Goal: Navigation & Orientation: Find specific page/section

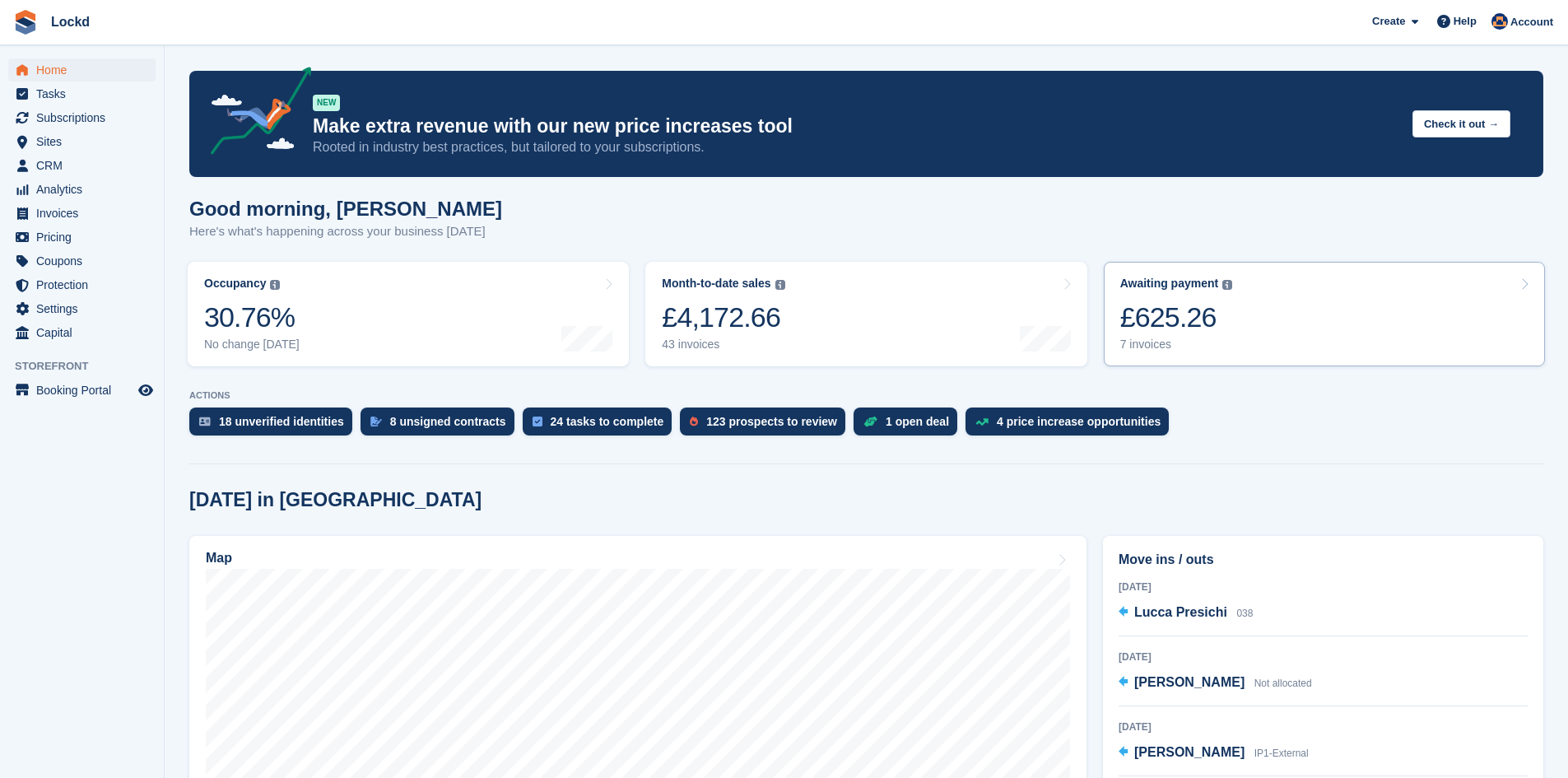
click at [1265, 319] on link "Awaiting payment The total outstanding balance on all open invoices. £625.26 7 …" at bounding box center [1325, 314] width 442 height 104
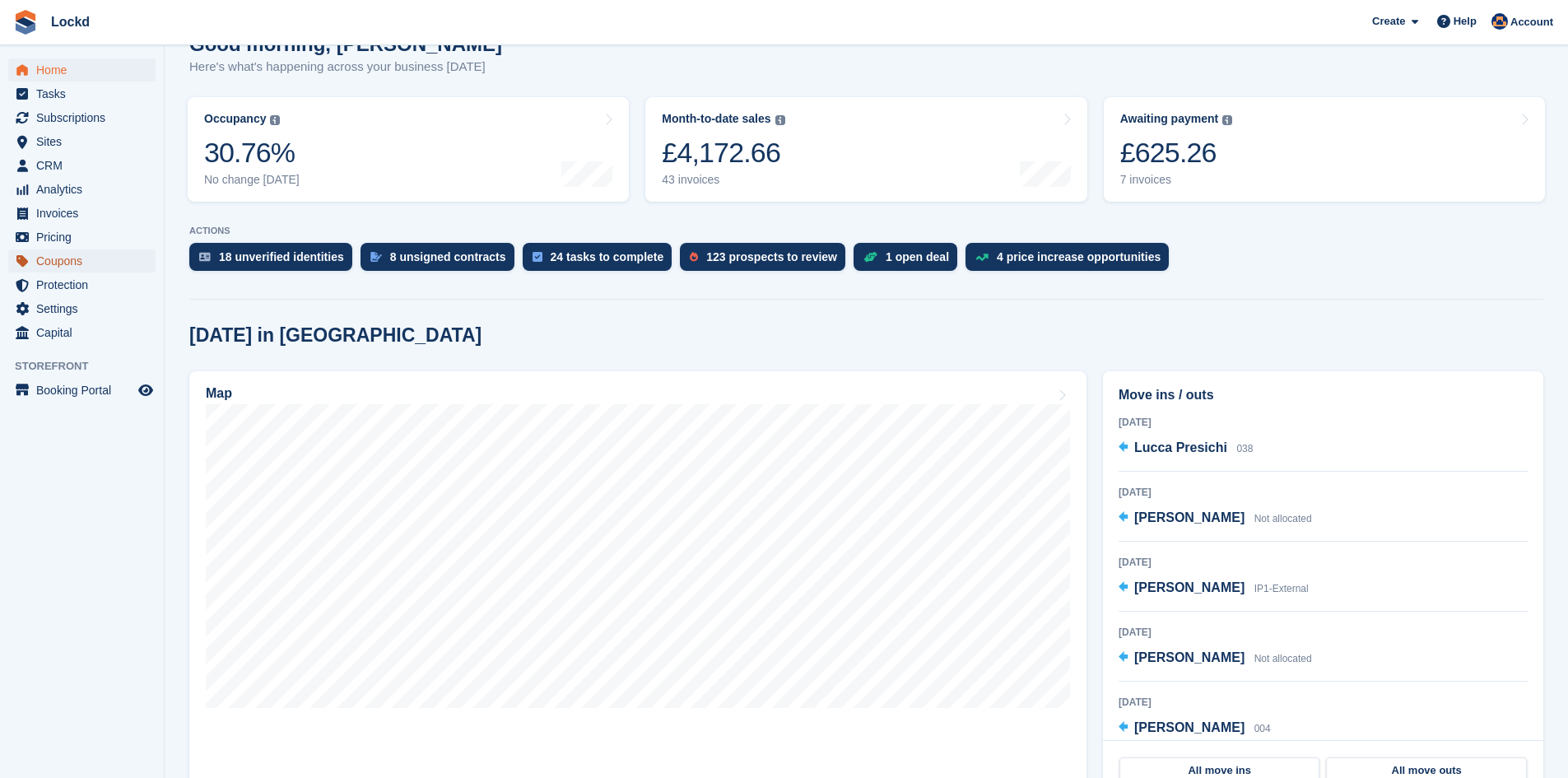
click at [69, 255] on span "Coupons" at bounding box center [86, 260] width 99 height 23
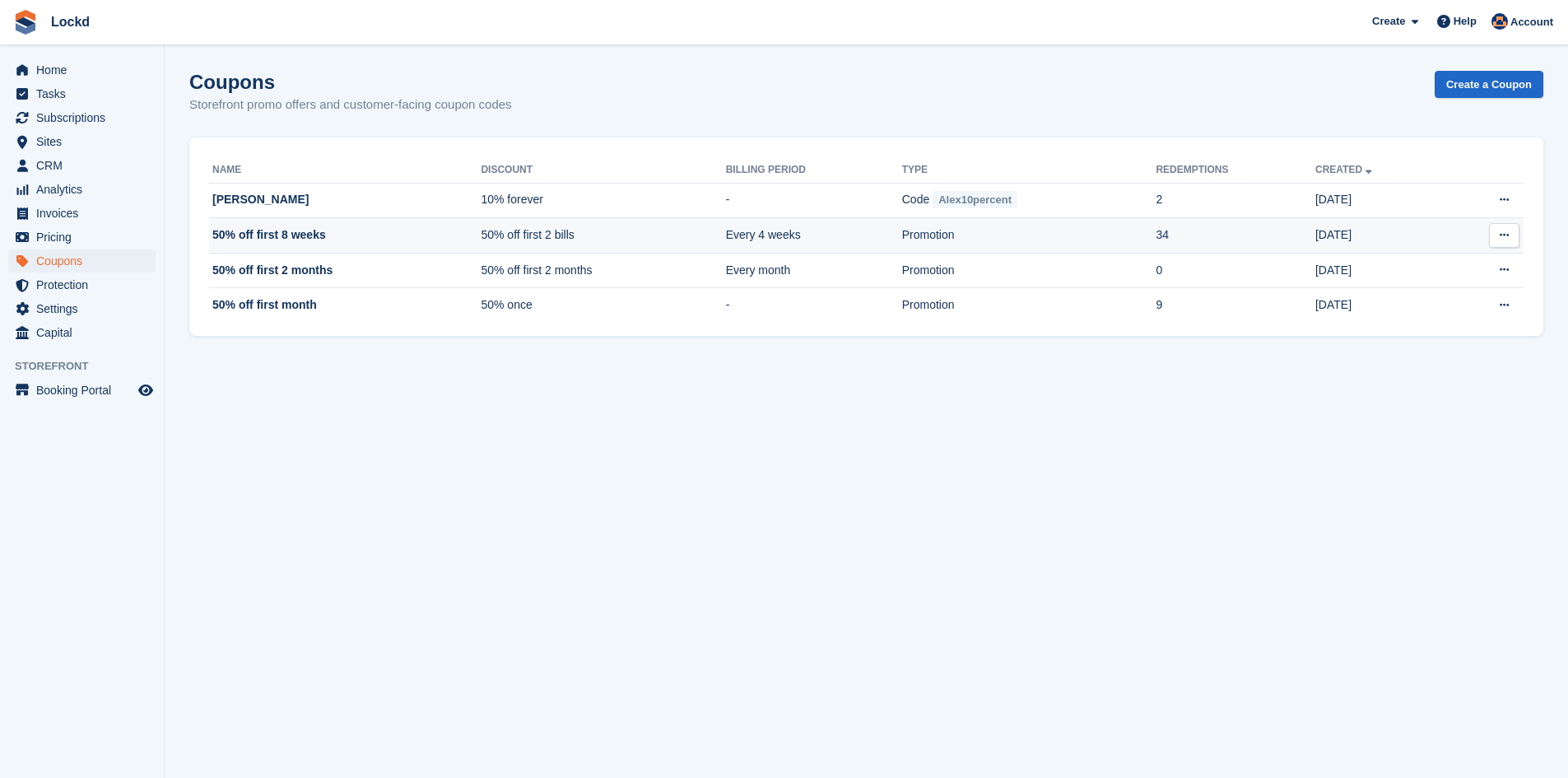
click at [262, 237] on td "50% off first 8 weeks" at bounding box center [345, 236] width 271 height 36
click at [52, 235] on span "Pricing" at bounding box center [86, 236] width 99 height 23
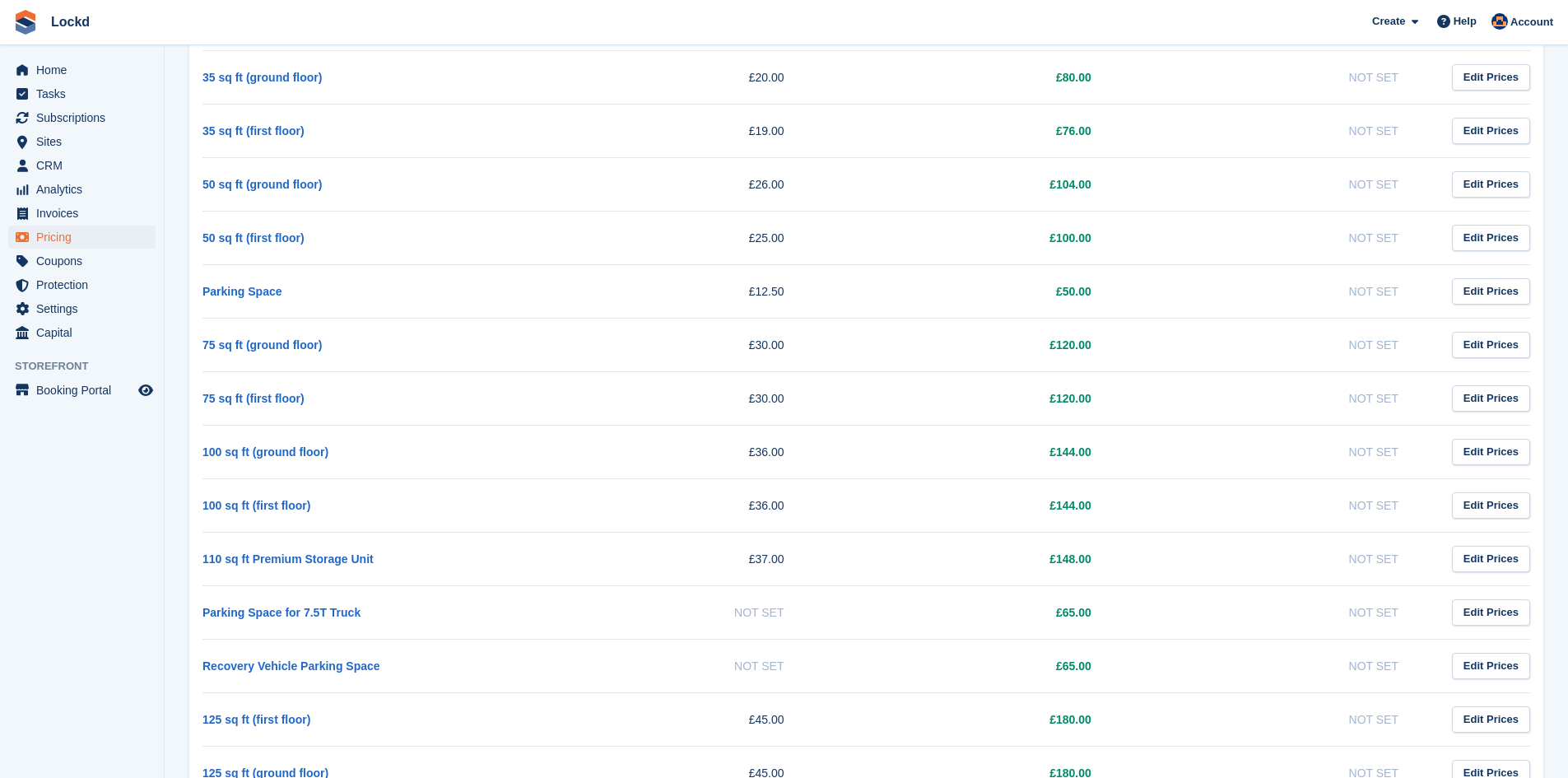
scroll to position [576, 0]
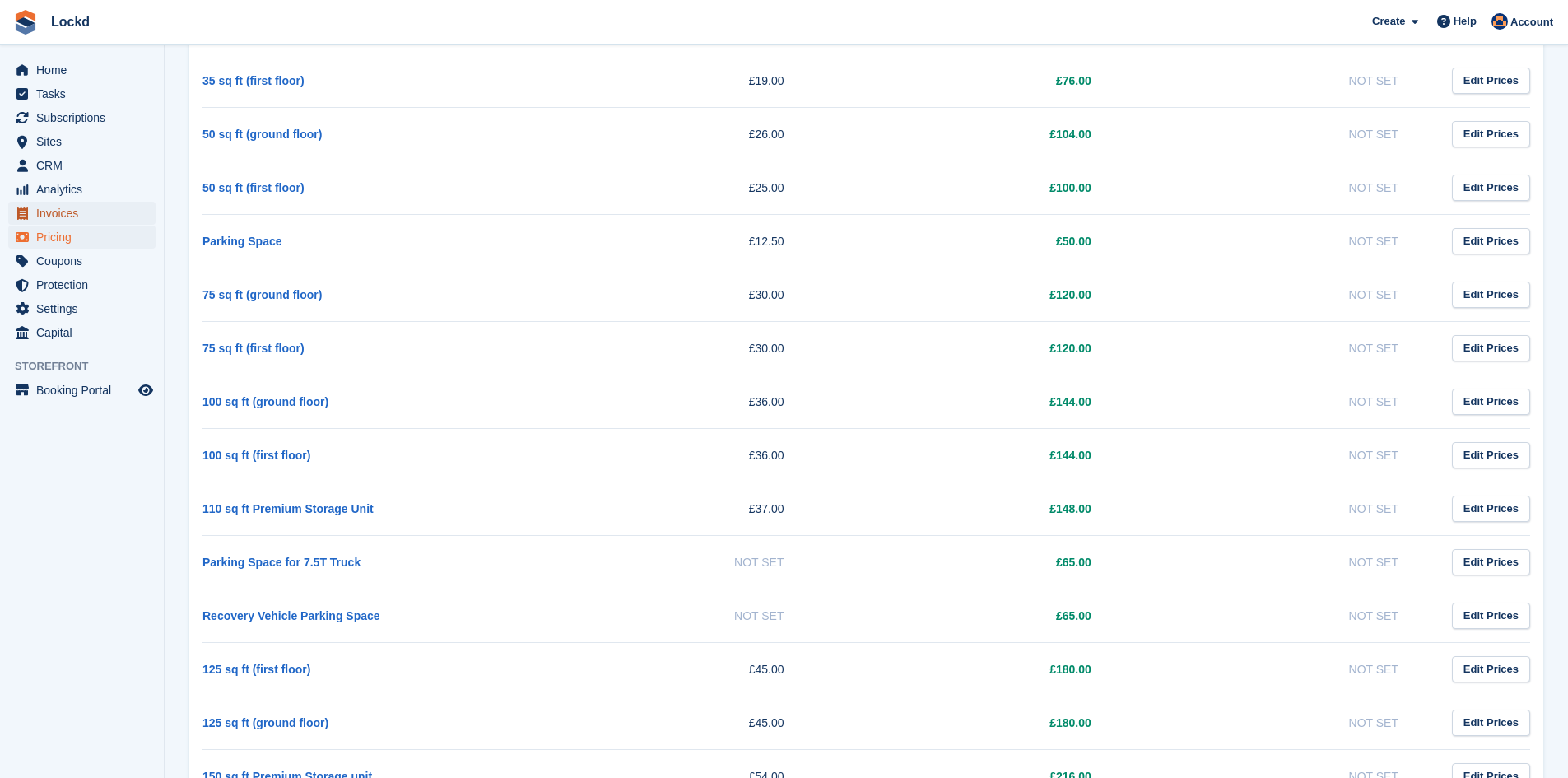
click at [42, 203] on span "Invoices" at bounding box center [86, 213] width 99 height 23
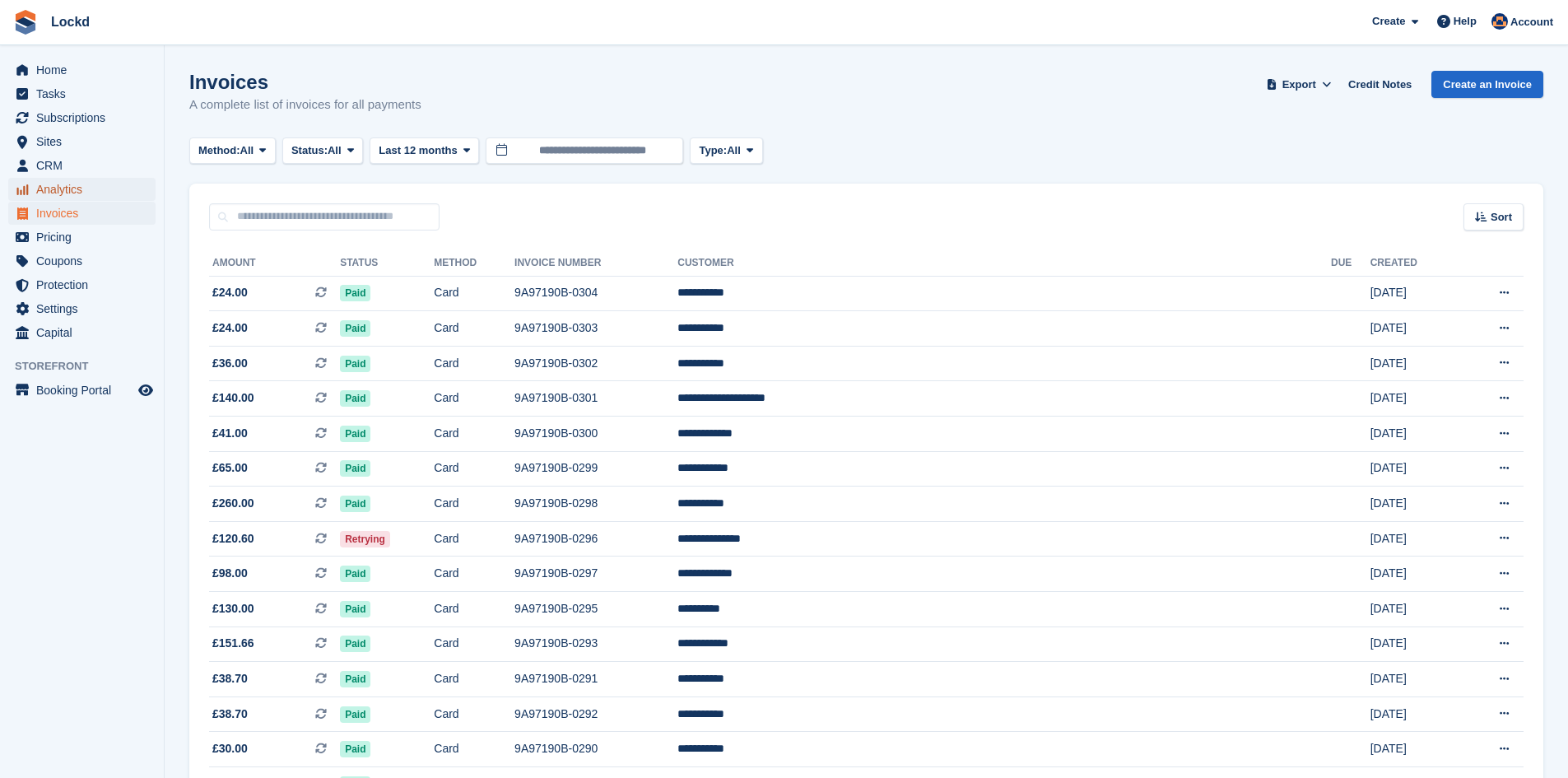
click at [60, 193] on span "Analytics" at bounding box center [86, 189] width 99 height 23
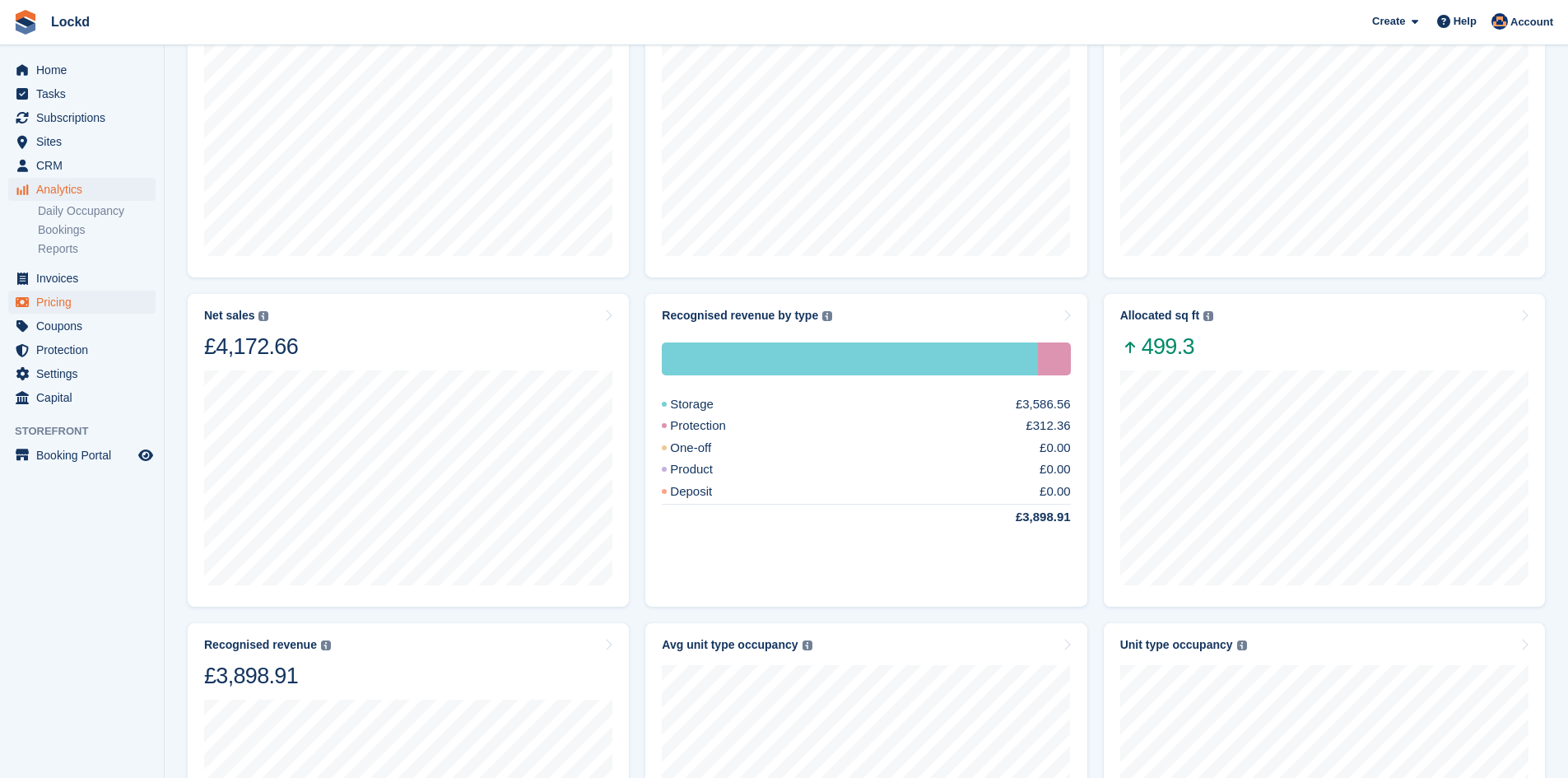
scroll to position [309, 0]
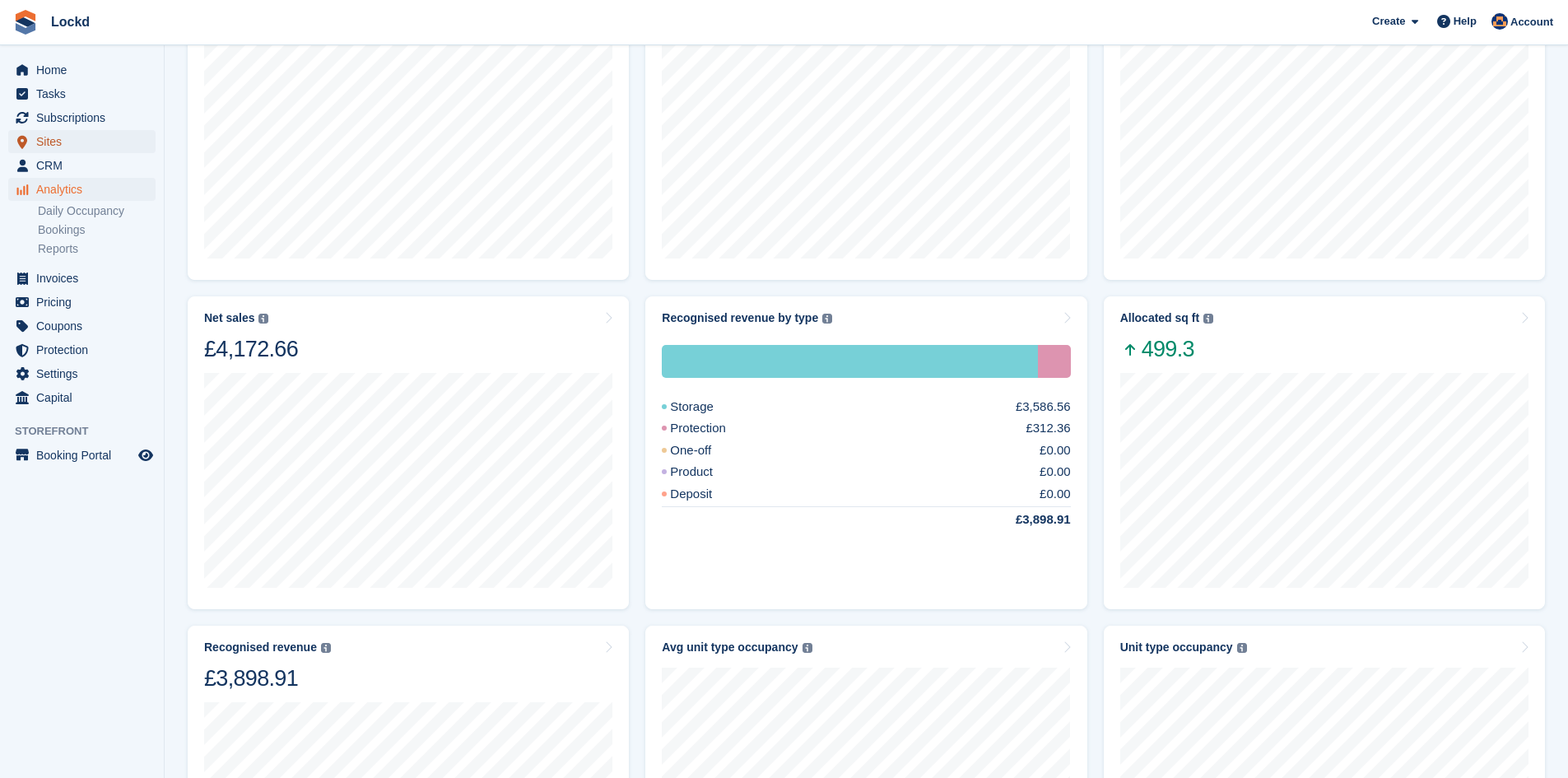
click at [44, 138] on span "Sites" at bounding box center [86, 141] width 99 height 23
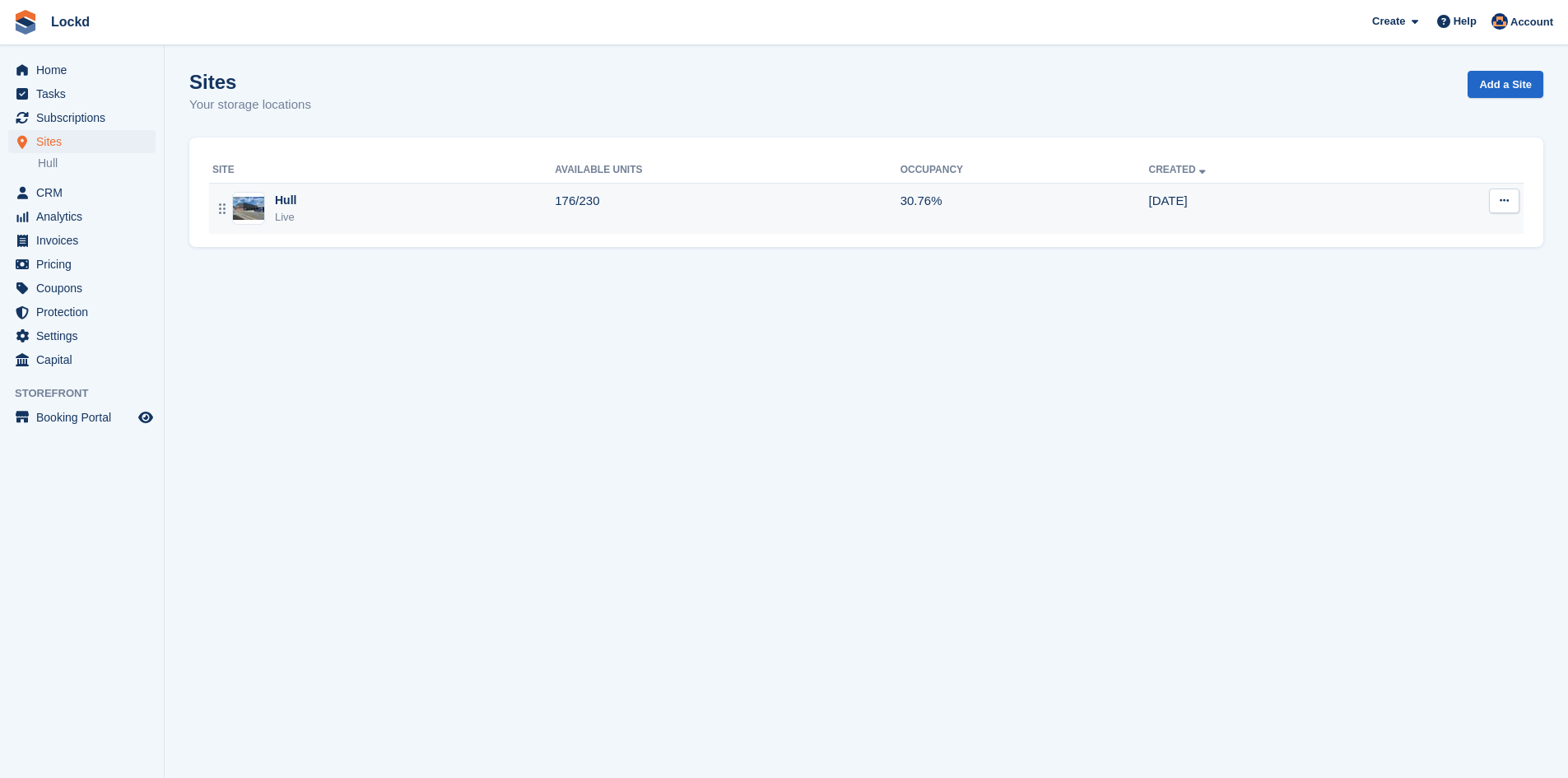
click at [274, 202] on div "Hull Live" at bounding box center [384, 208] width 343 height 34
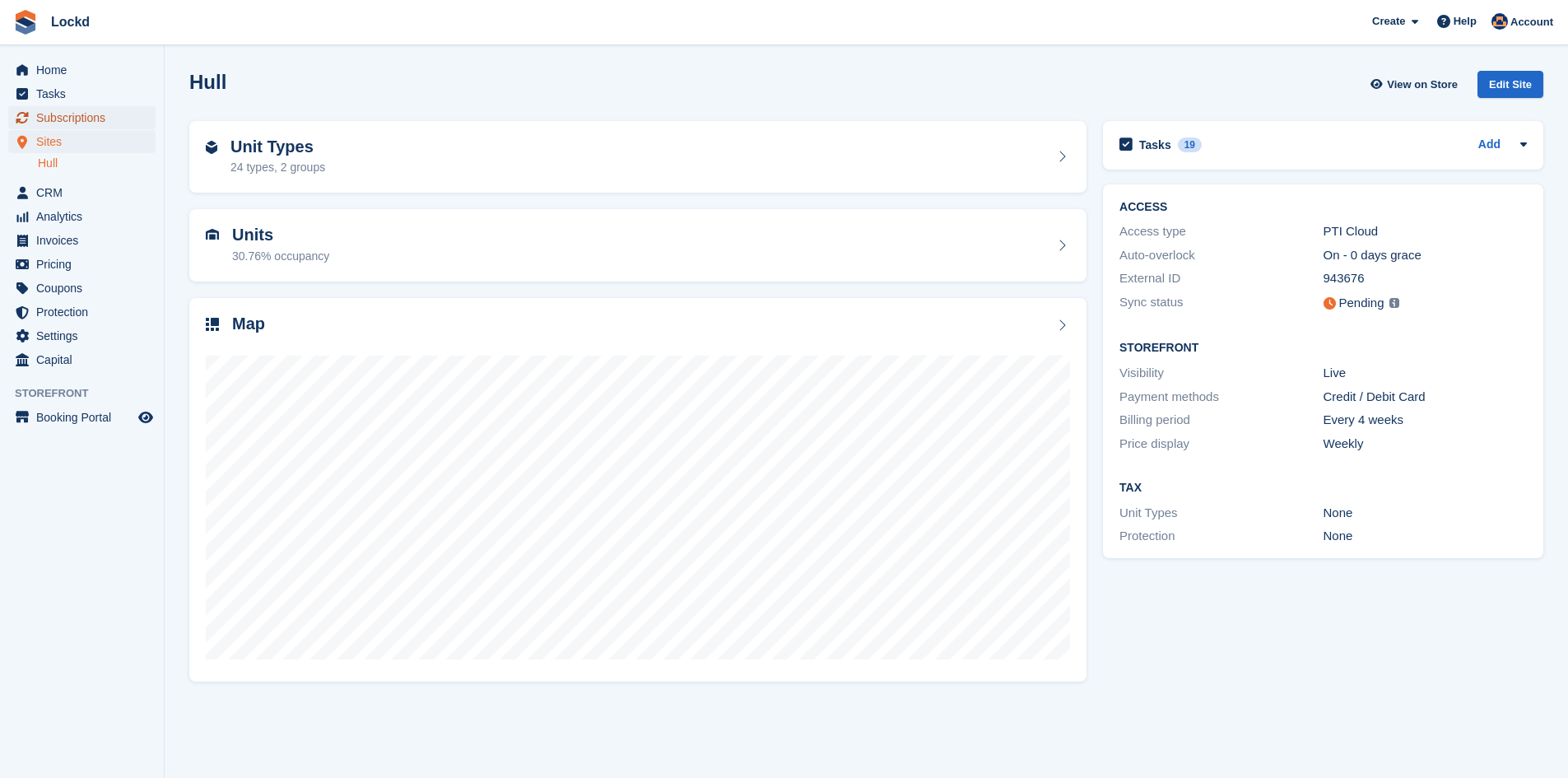
click at [67, 120] on span "Subscriptions" at bounding box center [86, 117] width 99 height 23
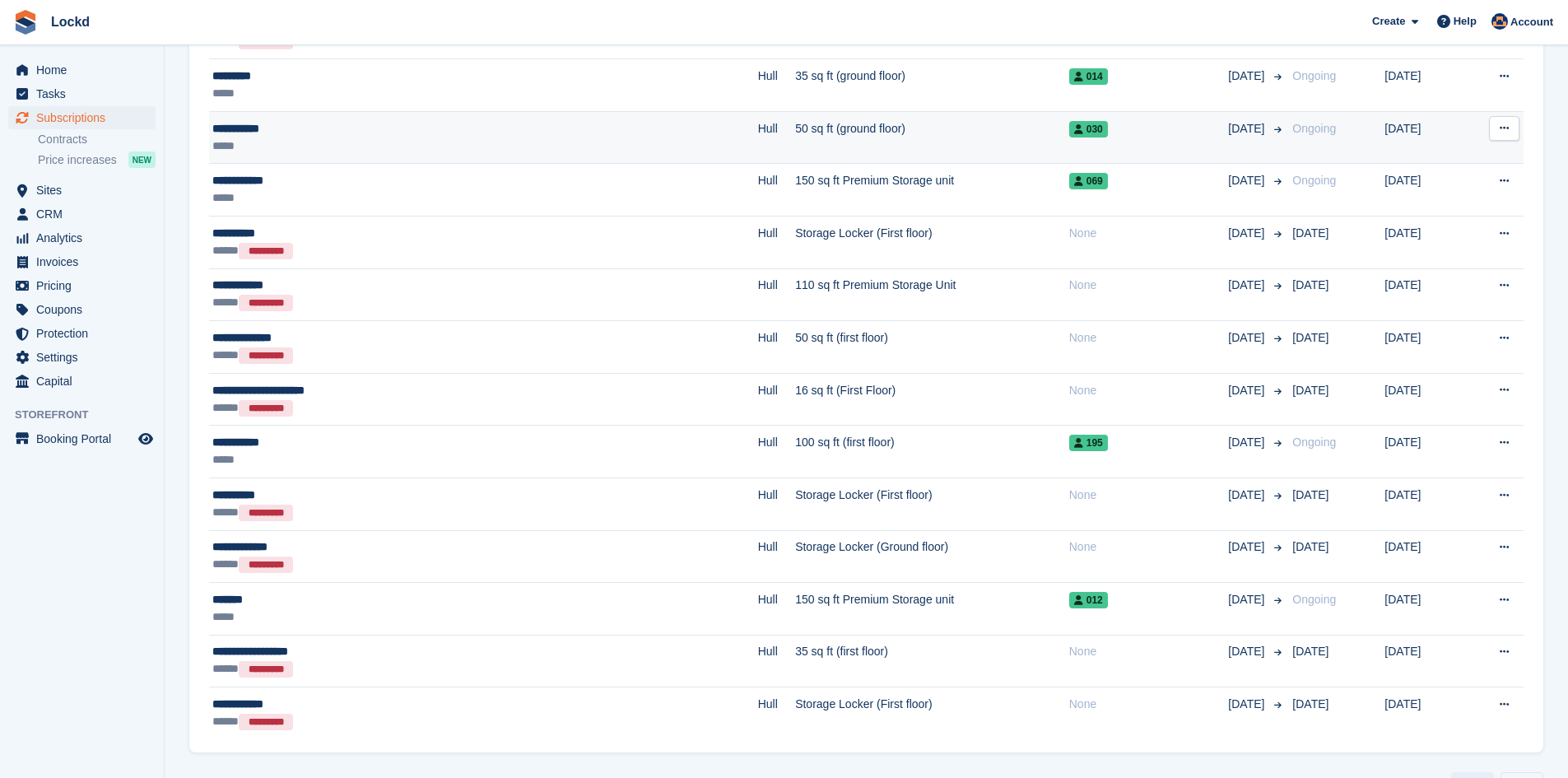
scroll to position [2378, 0]
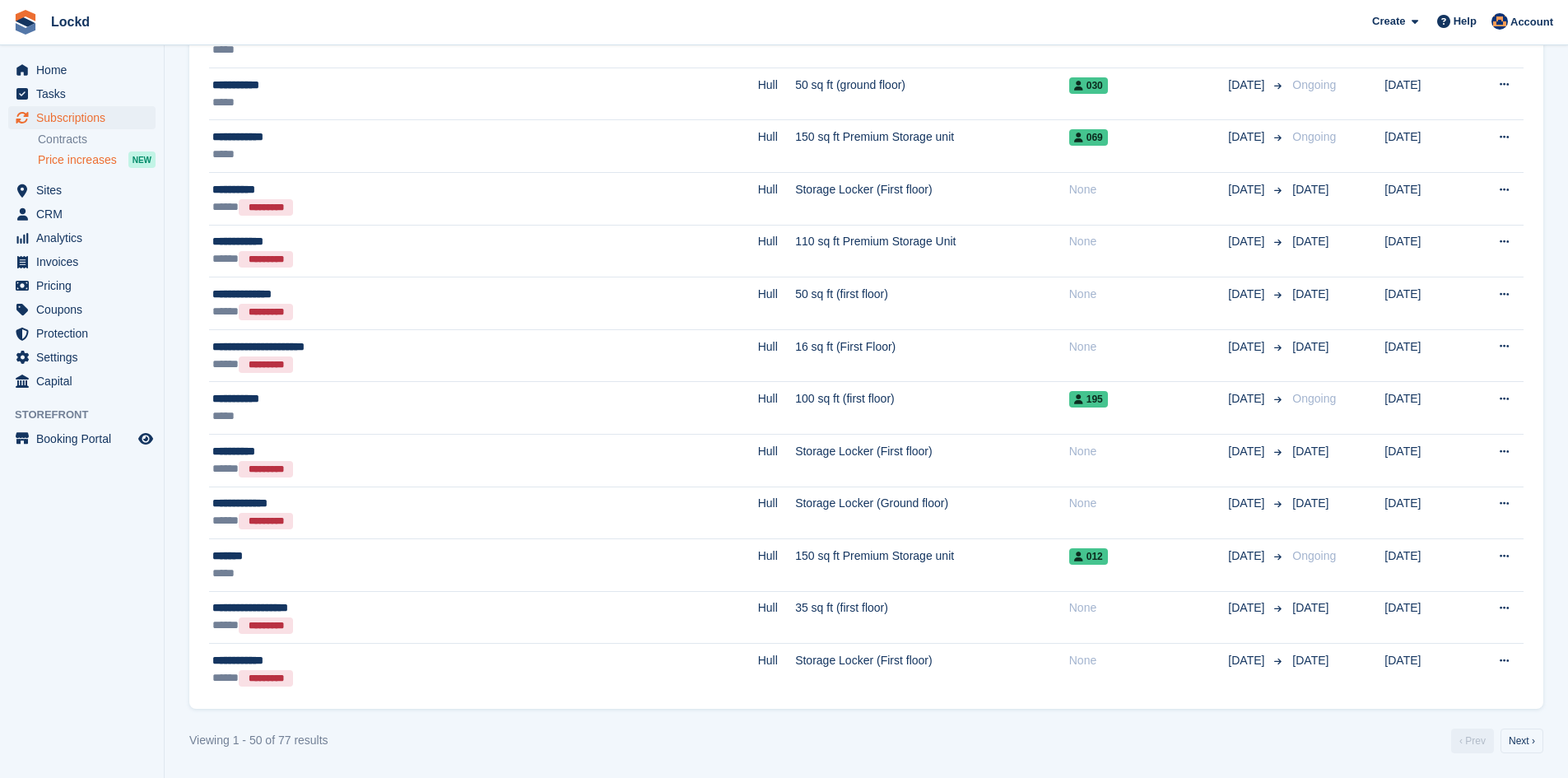
click at [58, 159] on span "Price increases" at bounding box center [77, 159] width 79 height 16
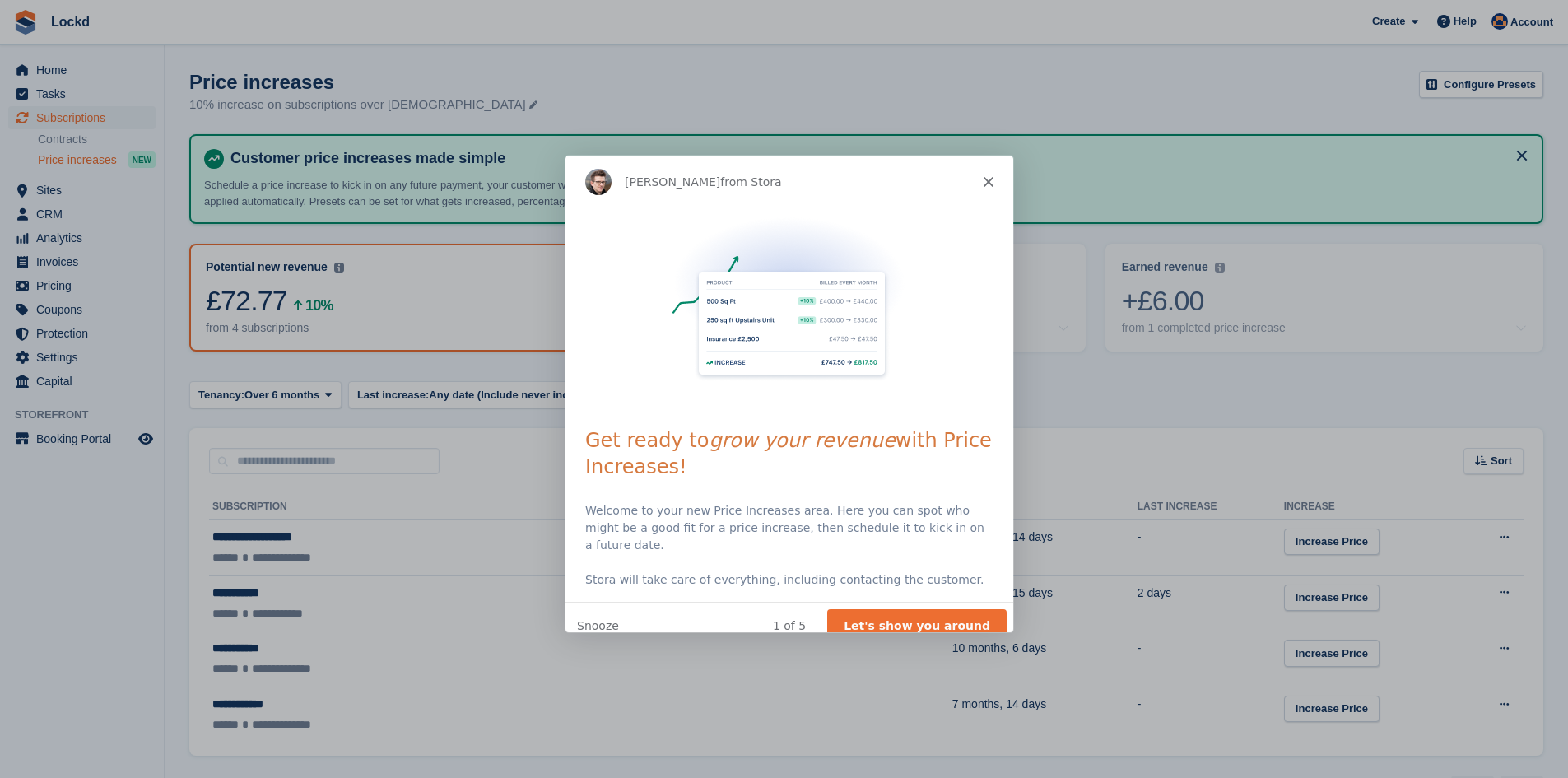
click at [992, 182] on icon "Close" at bounding box center [987, 181] width 10 height 10
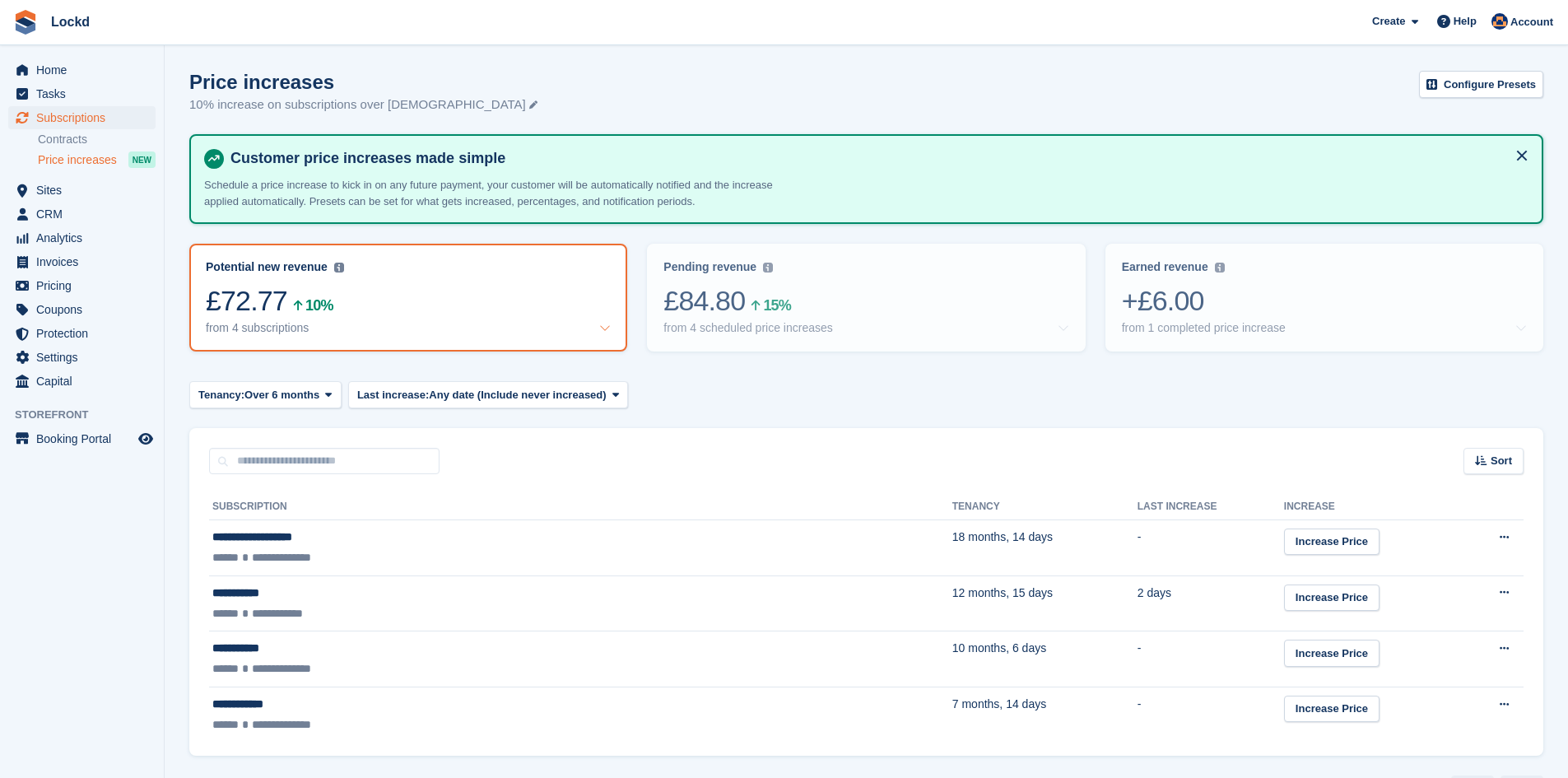
scroll to position [47, 0]
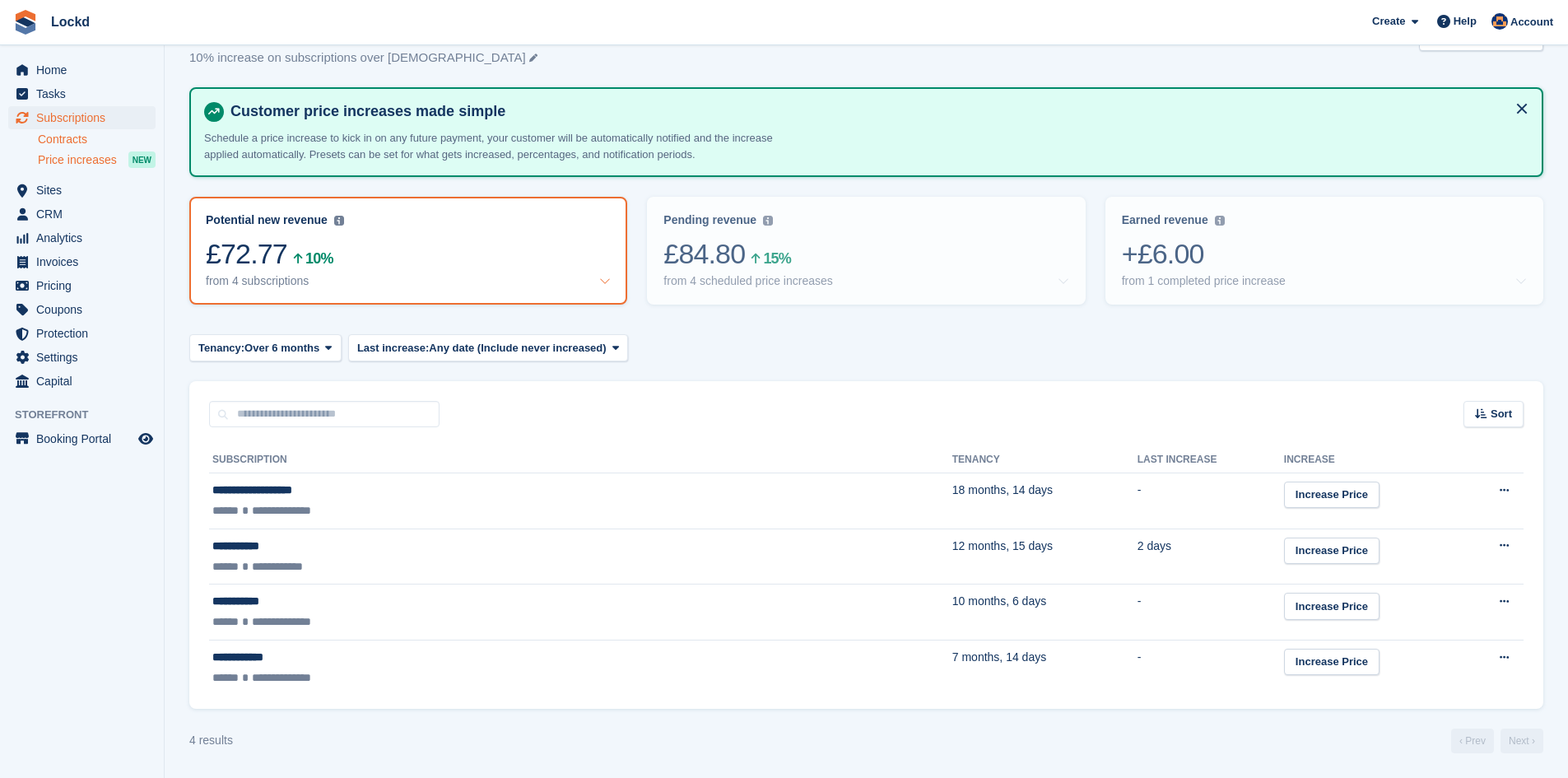
click at [66, 139] on link "Contracts" at bounding box center [96, 139] width 117 height 16
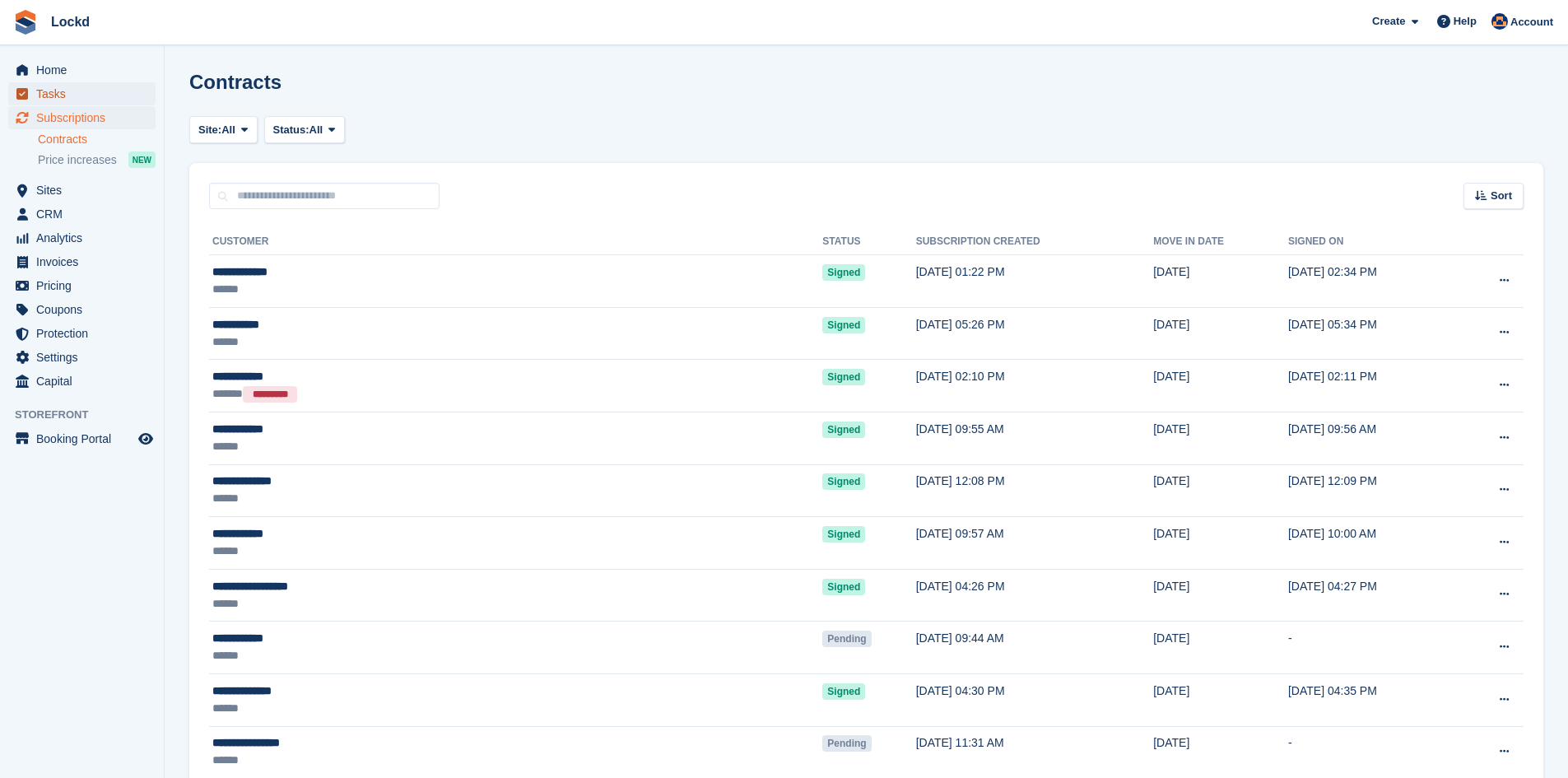
click at [47, 92] on span "Tasks" at bounding box center [86, 93] width 99 height 23
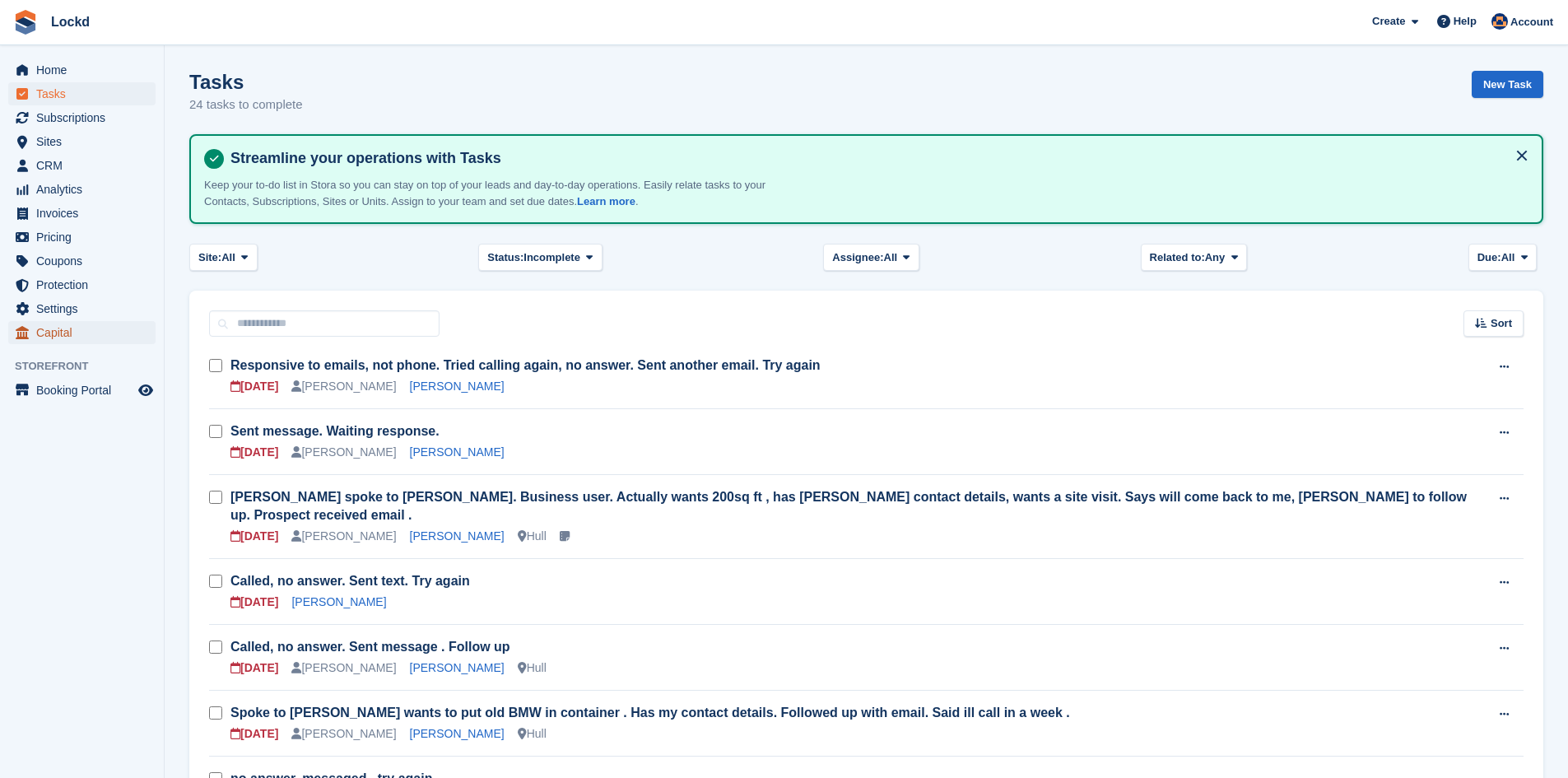
click at [63, 333] on span "Capital" at bounding box center [86, 332] width 99 height 23
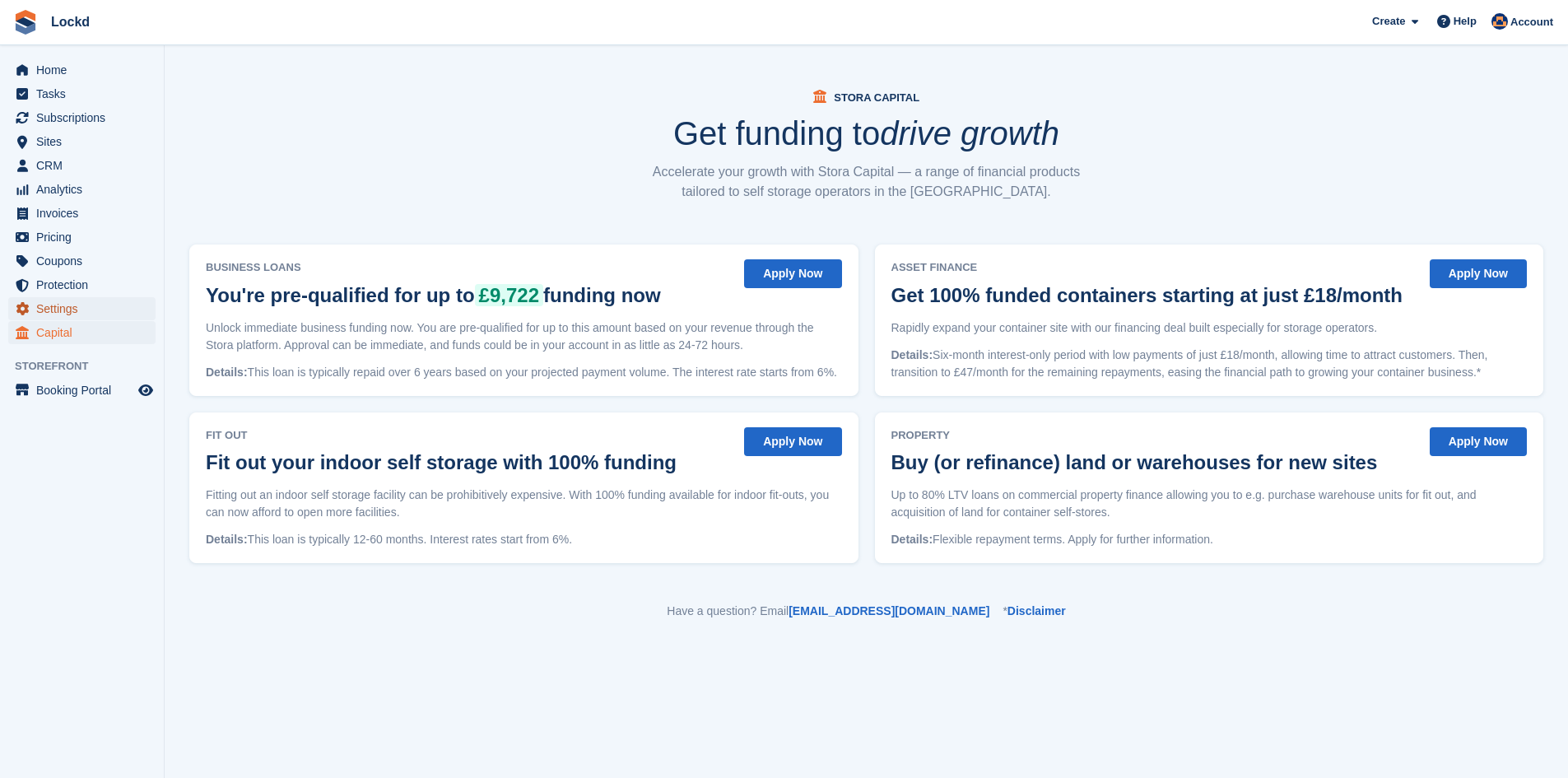
click at [62, 306] on span "Settings" at bounding box center [86, 308] width 99 height 23
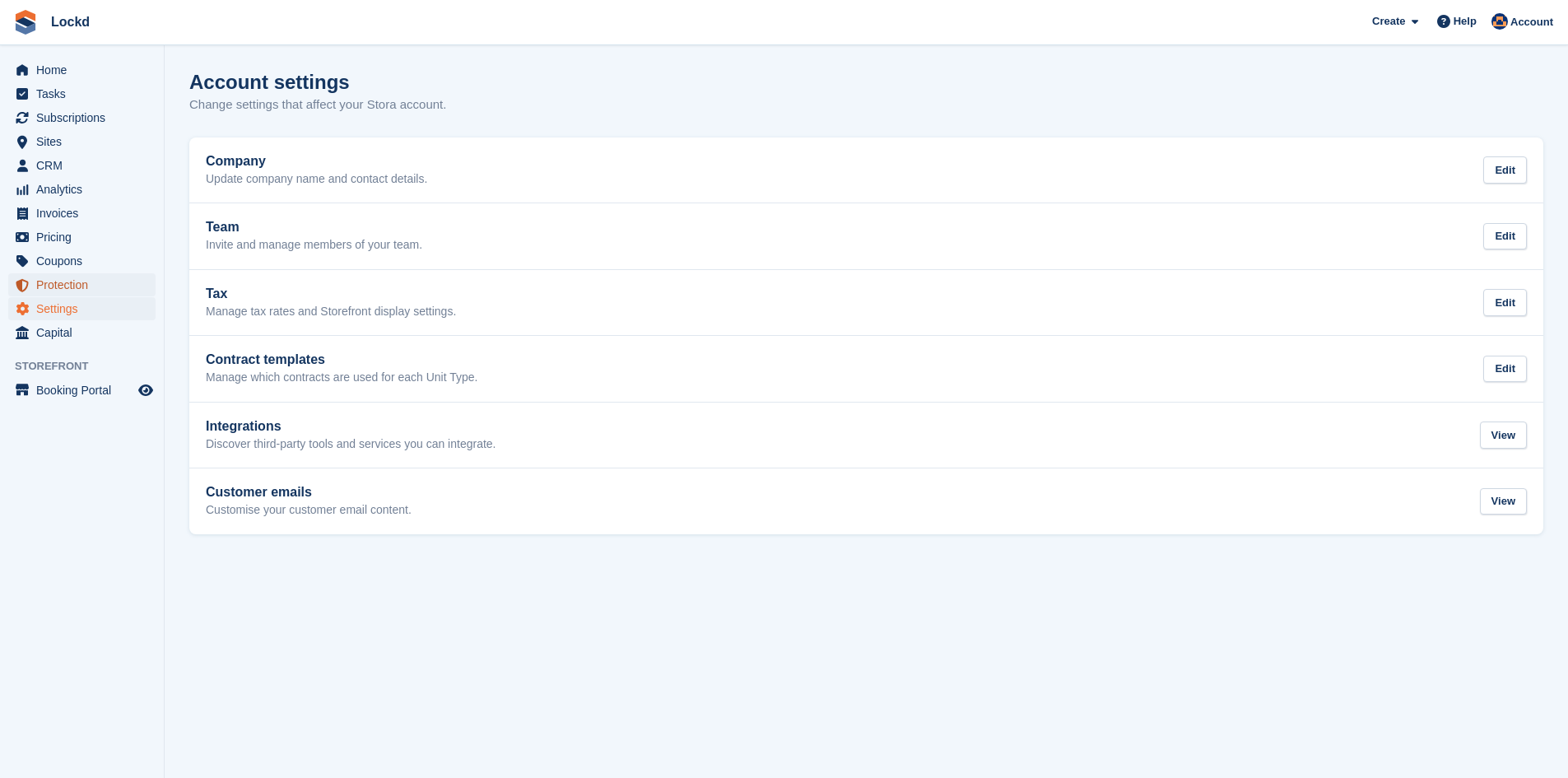
click at [62, 287] on span "Protection" at bounding box center [86, 284] width 99 height 23
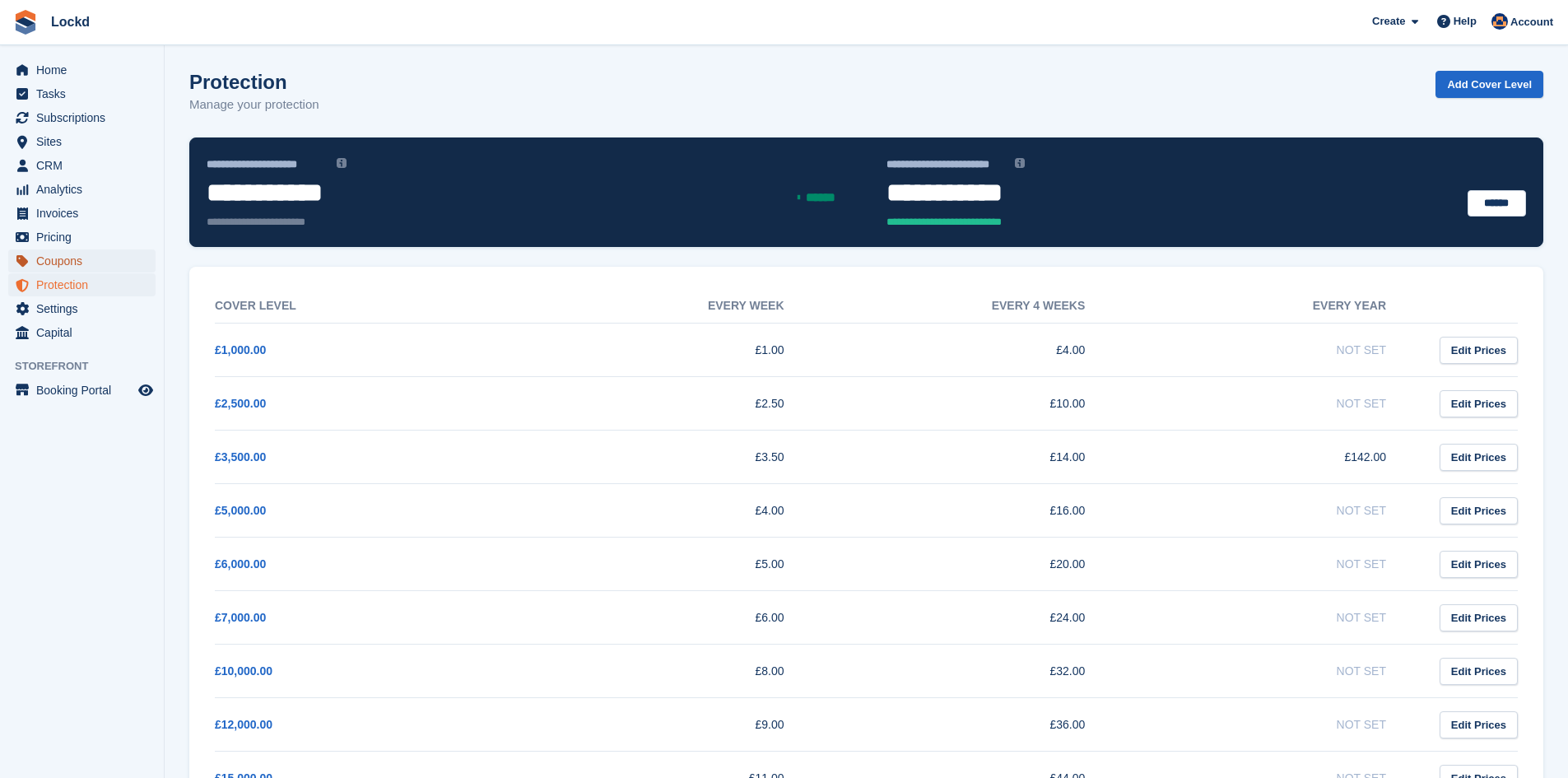
click at [67, 263] on span "Coupons" at bounding box center [86, 260] width 99 height 23
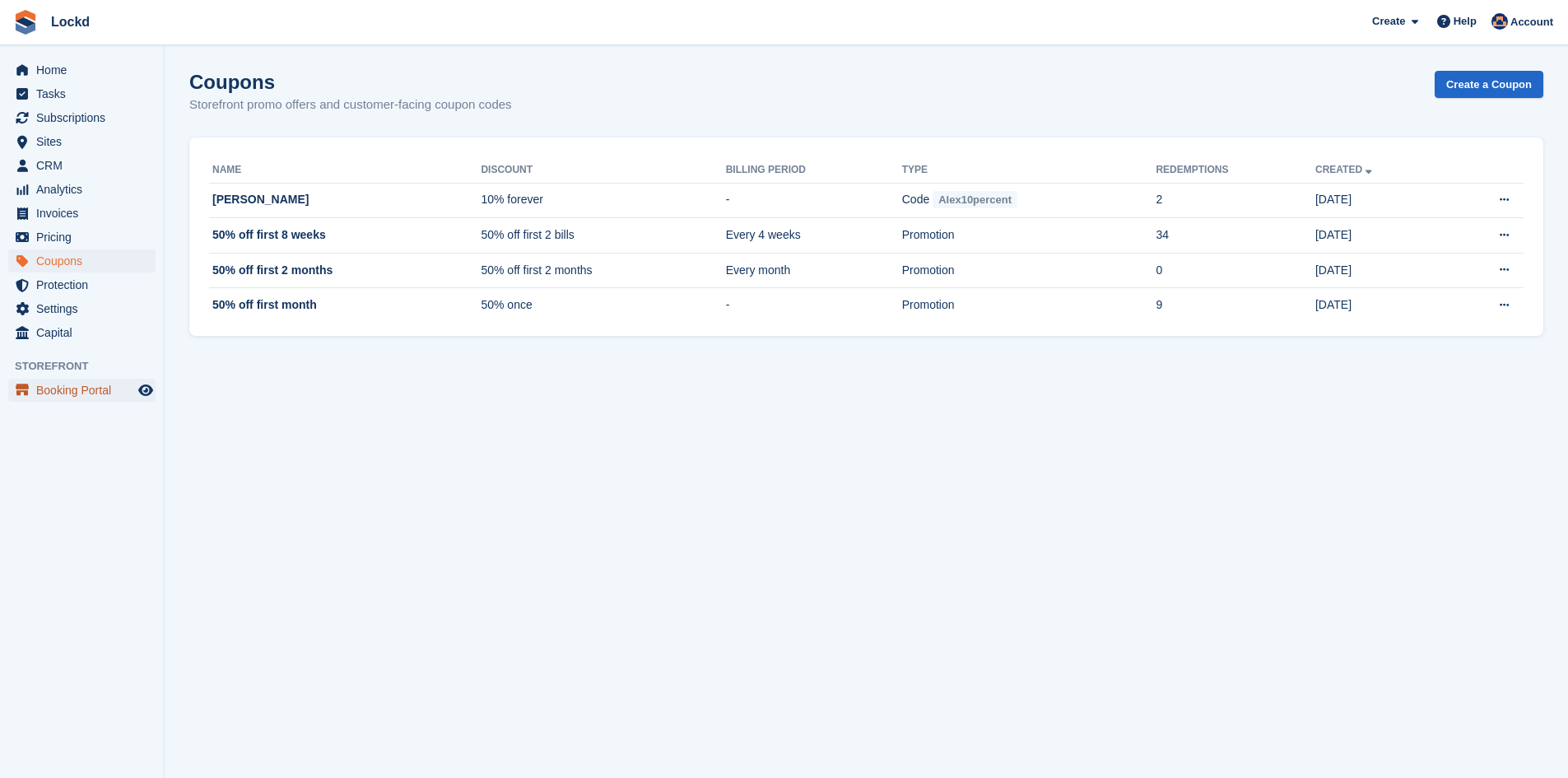
click at [82, 395] on span "Booking Portal" at bounding box center [86, 389] width 99 height 23
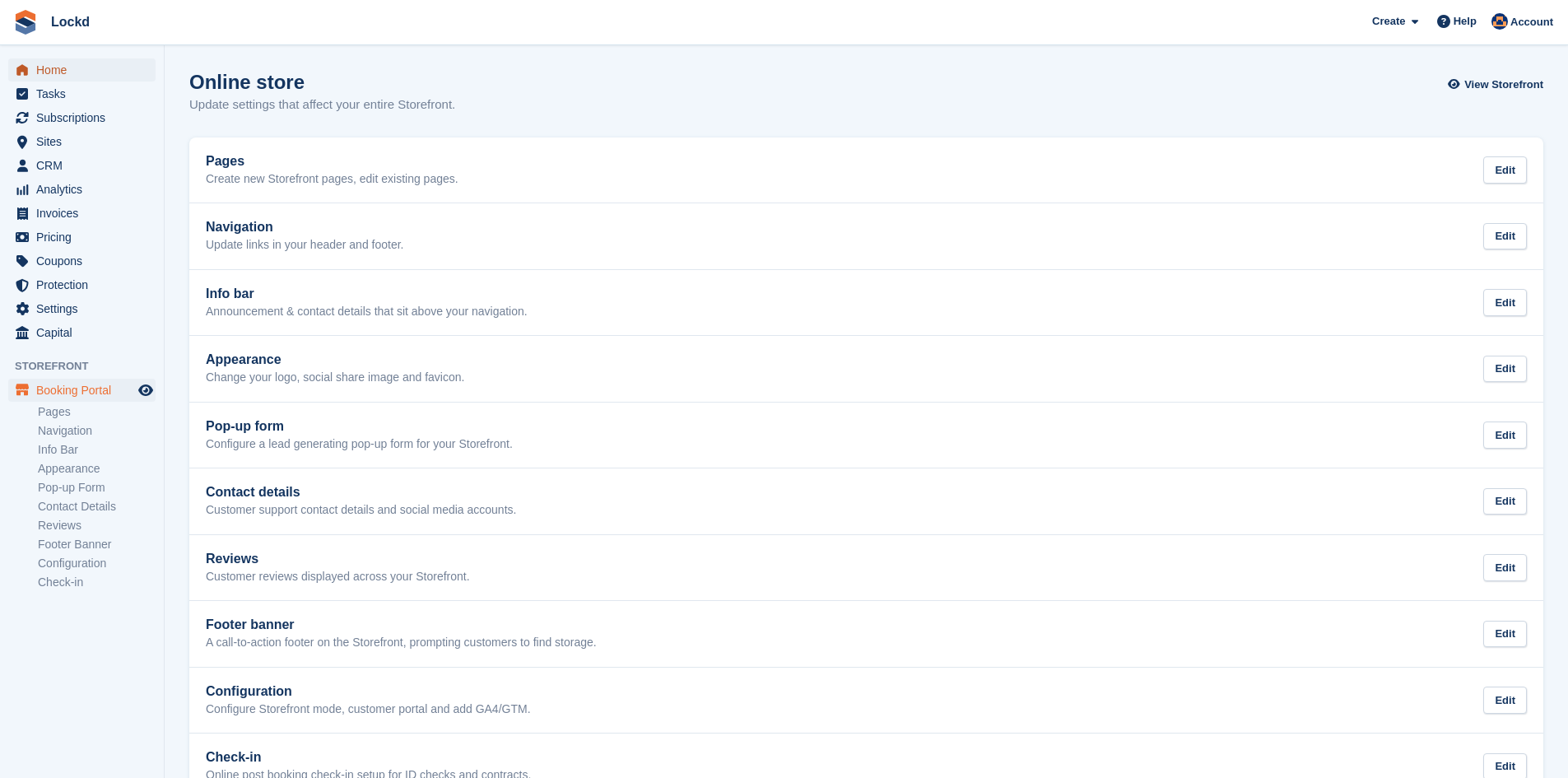
click at [71, 73] on span "Home" at bounding box center [86, 70] width 99 height 23
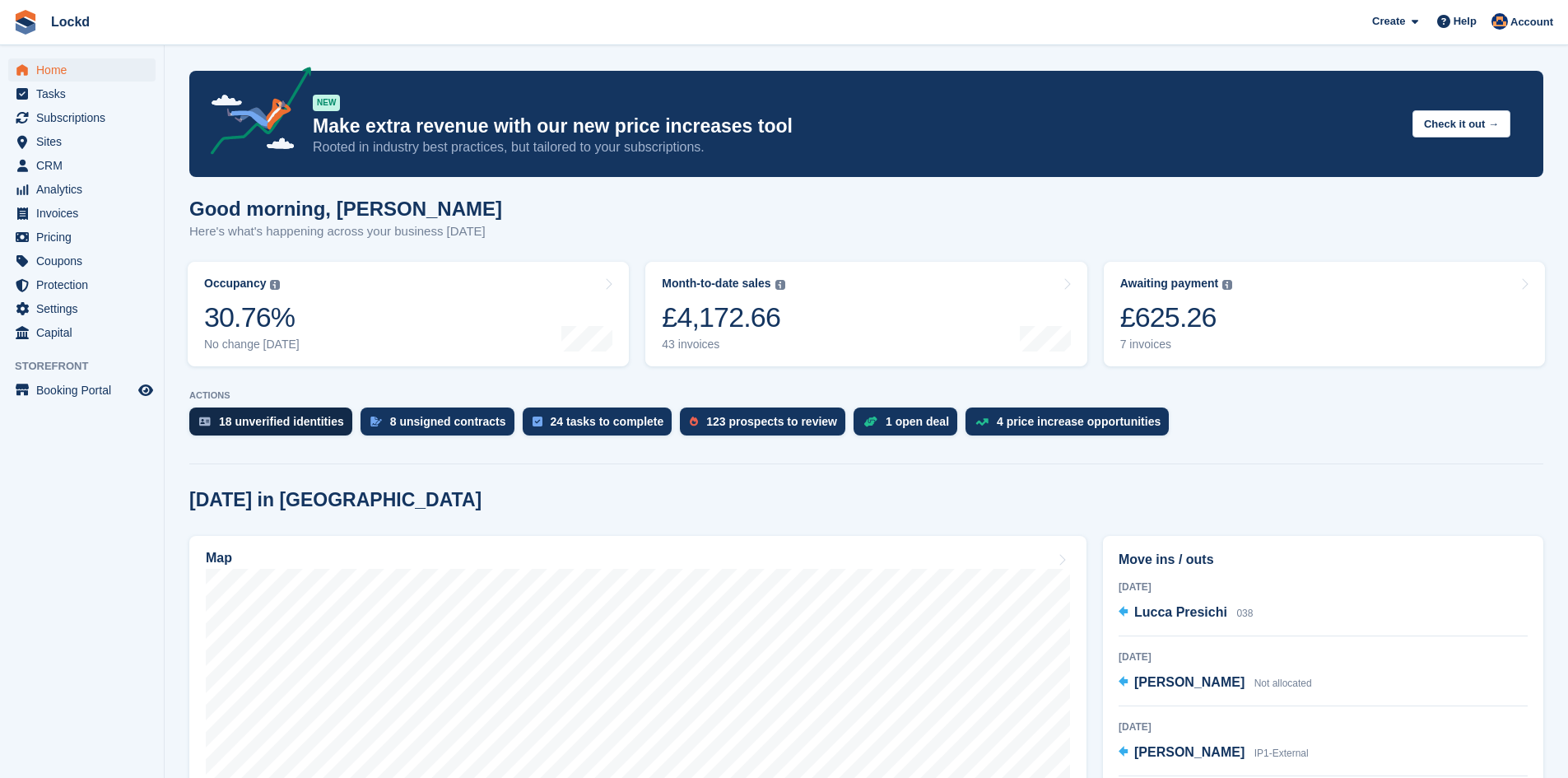
click at [317, 425] on div "18 unverified identities" at bounding box center [281, 422] width 126 height 13
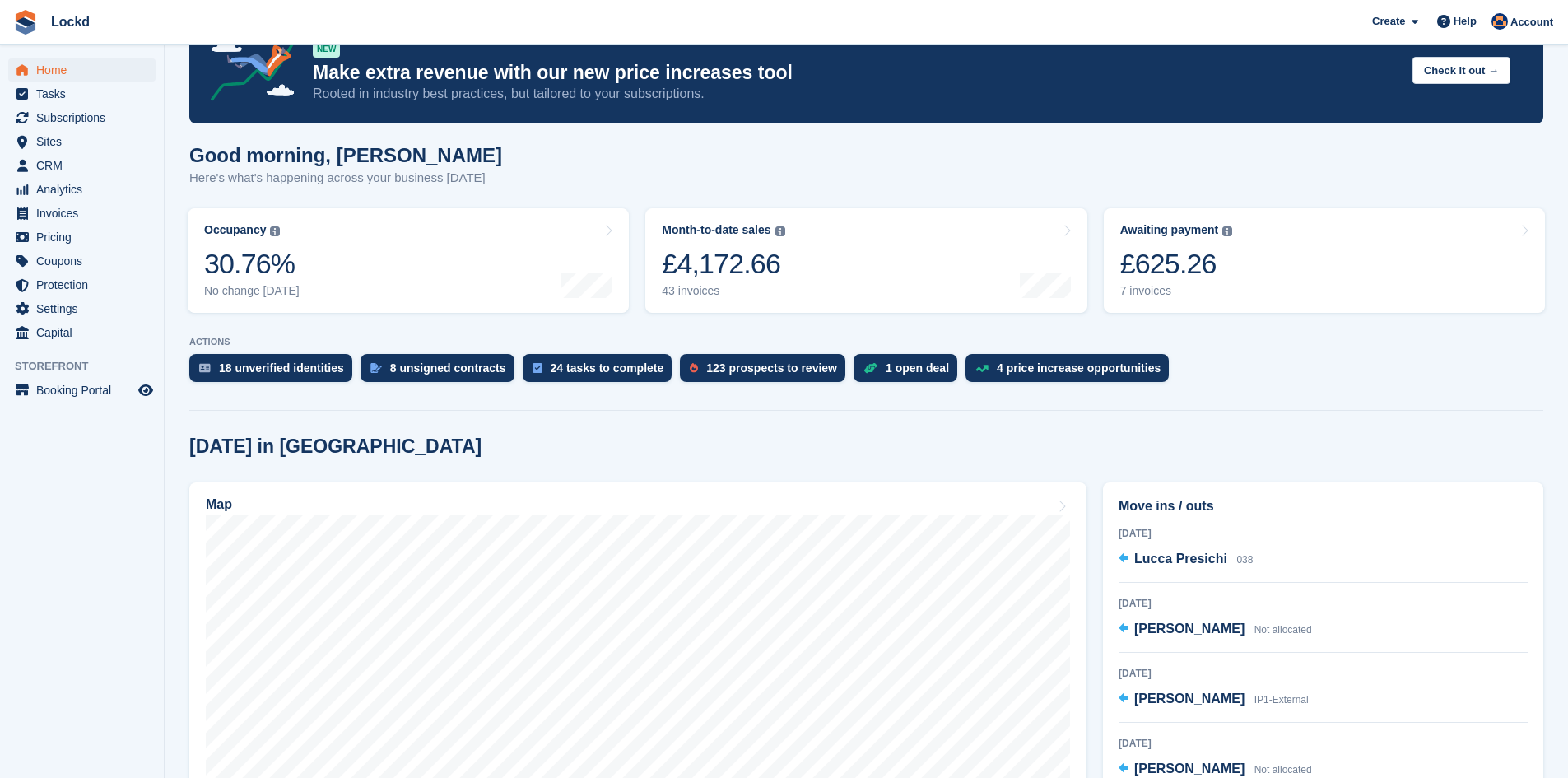
scroll to position [82, 0]
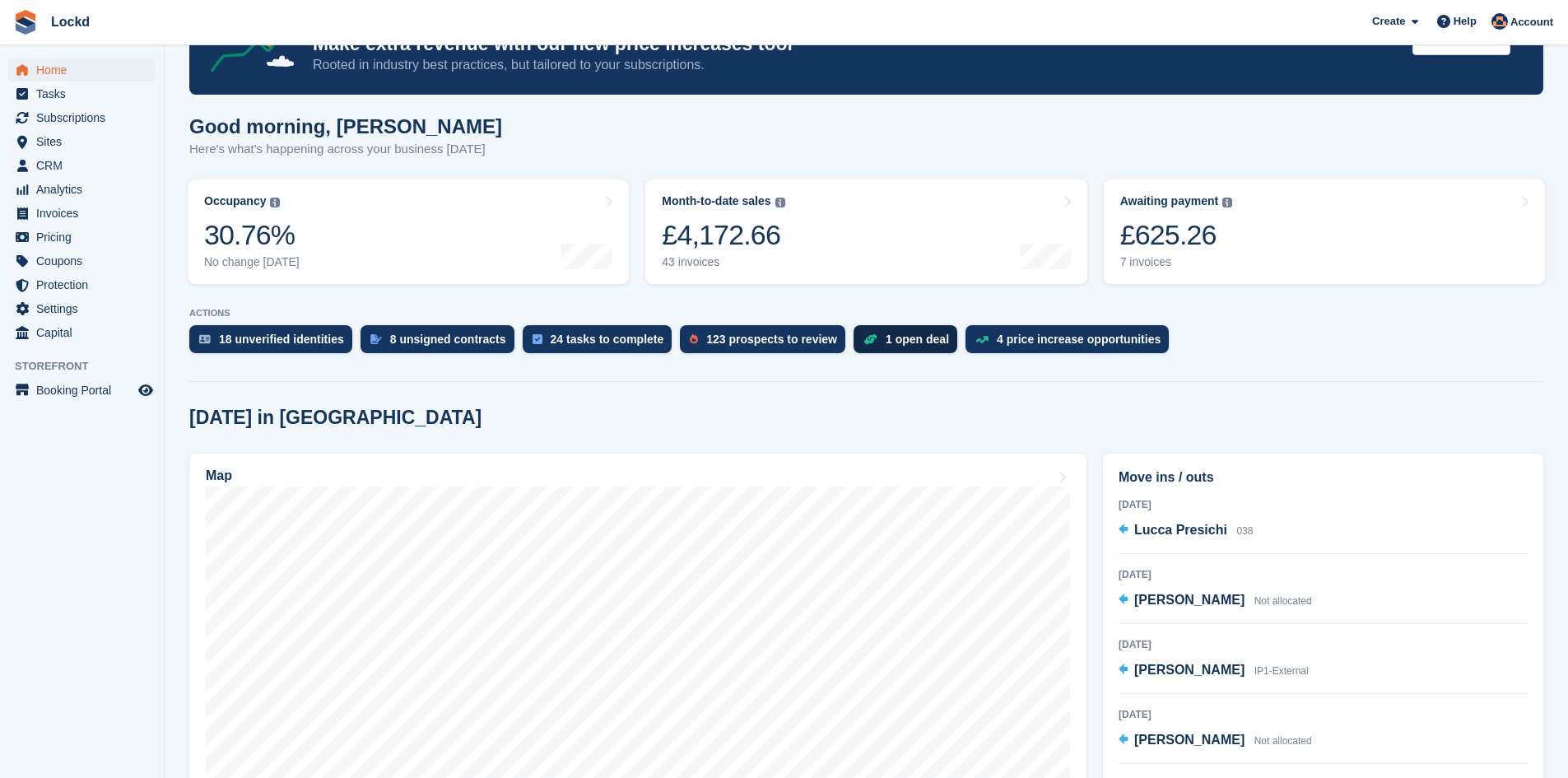
click at [901, 341] on div "1 open deal" at bounding box center [917, 339] width 63 height 13
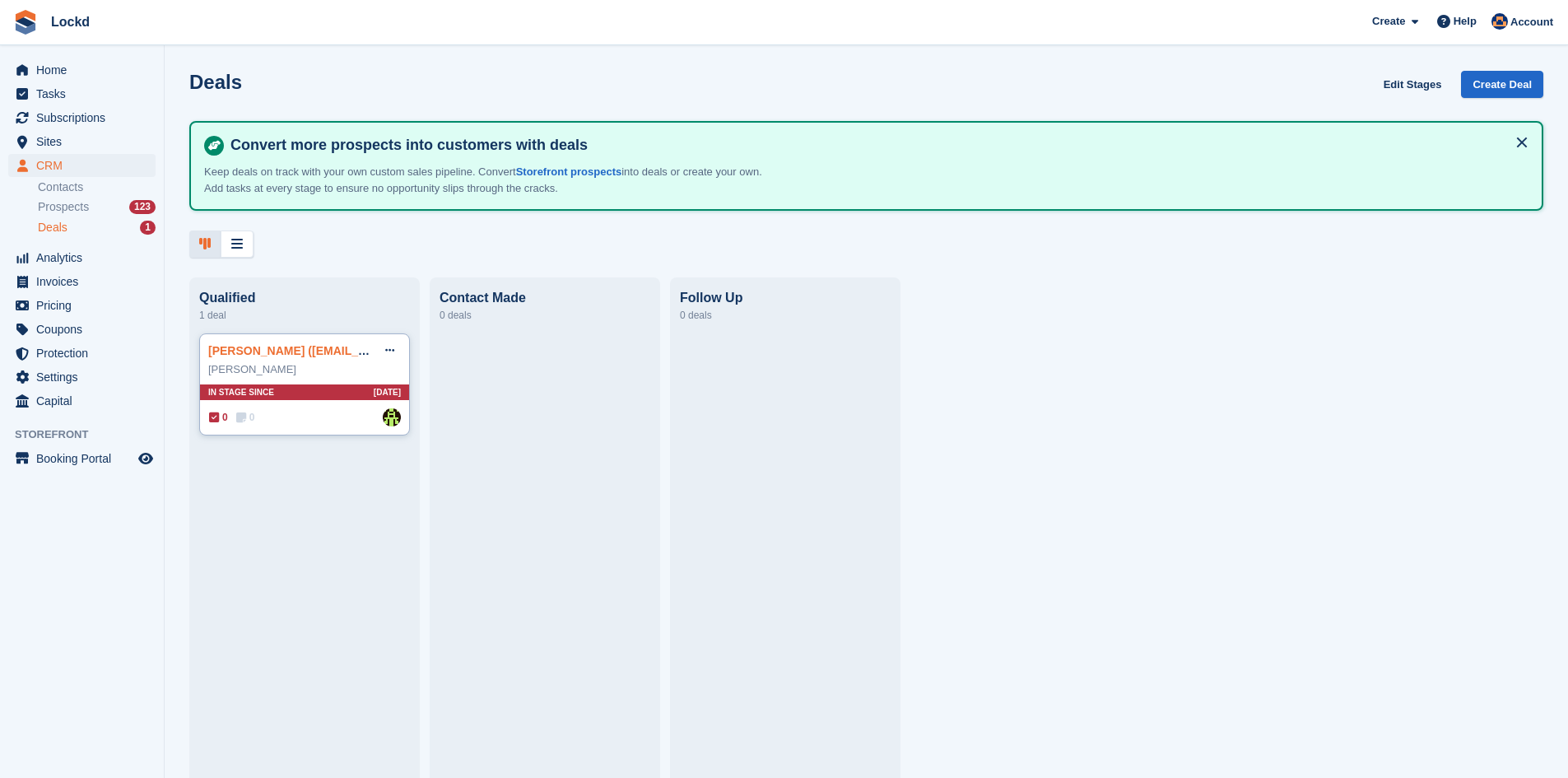
click at [271, 357] on link "[PERSON_NAME] ([EMAIL_ADDRESS][DOMAIN_NAME]) Deal" at bounding box center [376, 351] width 336 height 13
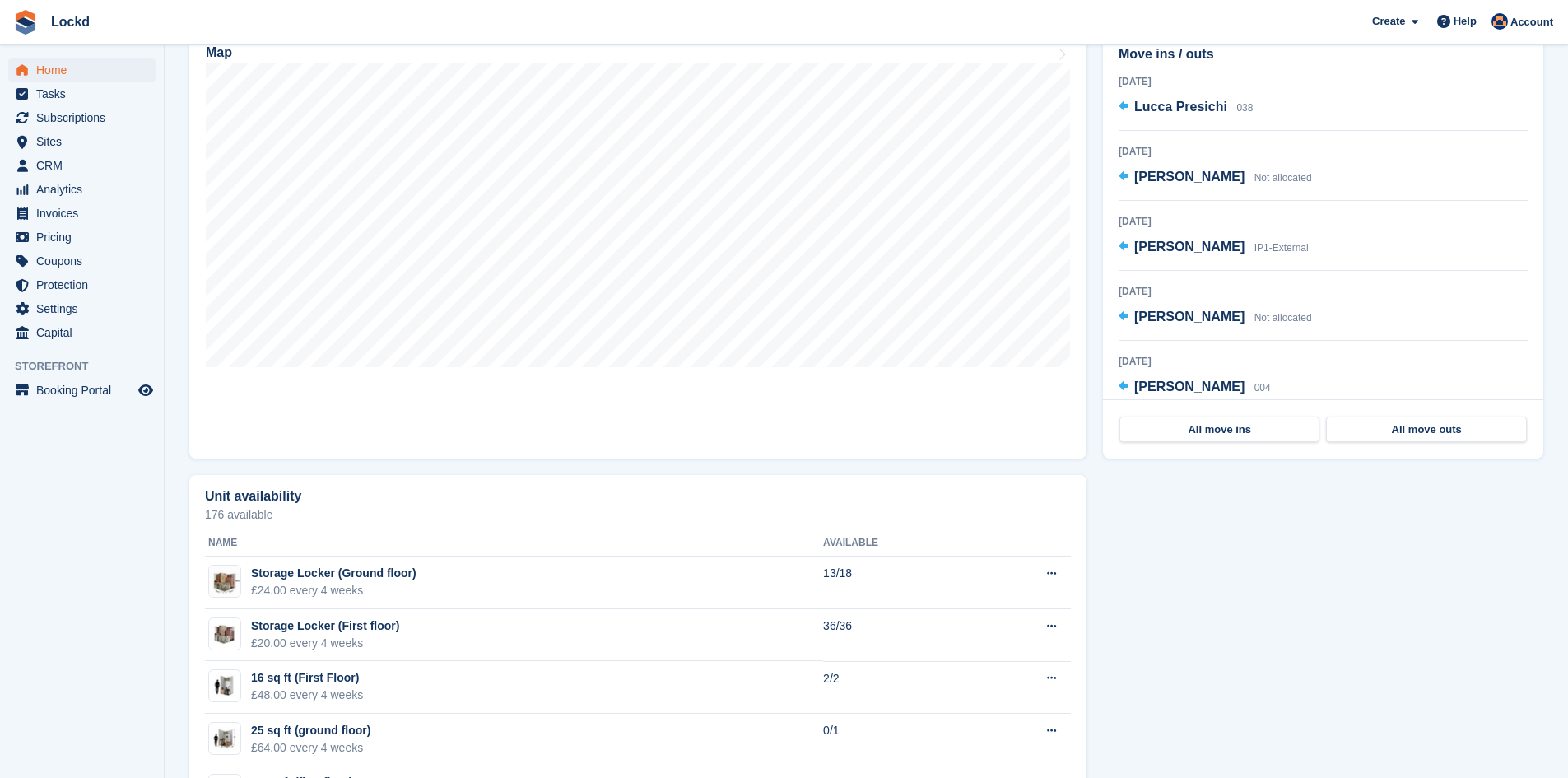
scroll to position [343, 0]
